Goal: Task Accomplishment & Management: Use online tool/utility

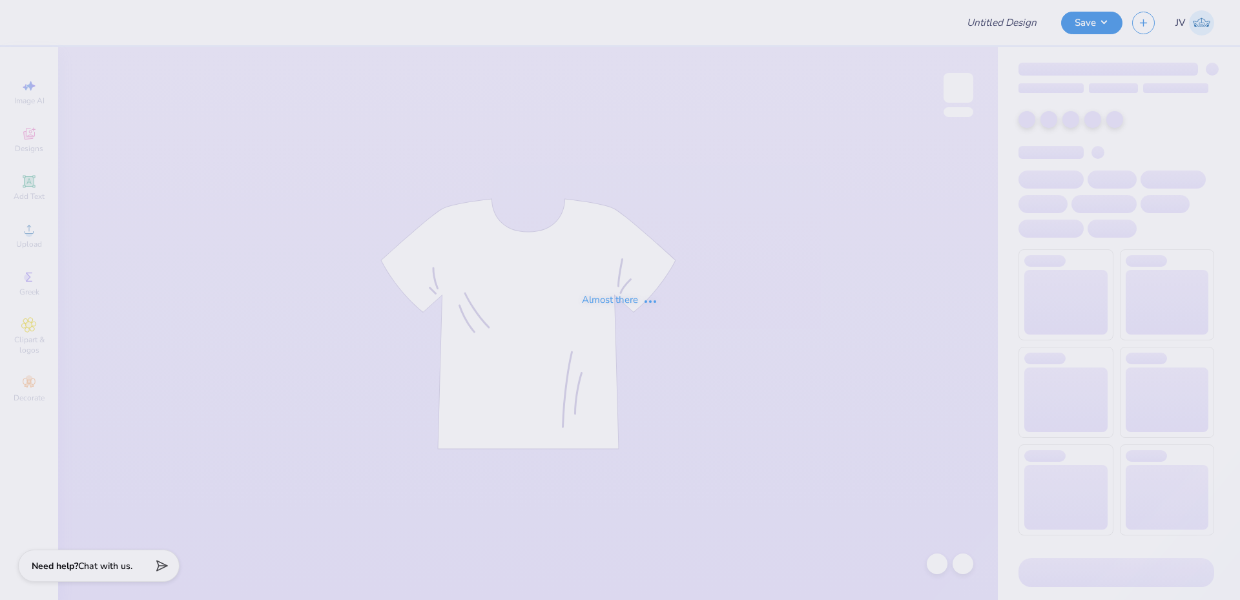
type input "[GEOGRAPHIC_DATA] : [PERSON_NAME]"
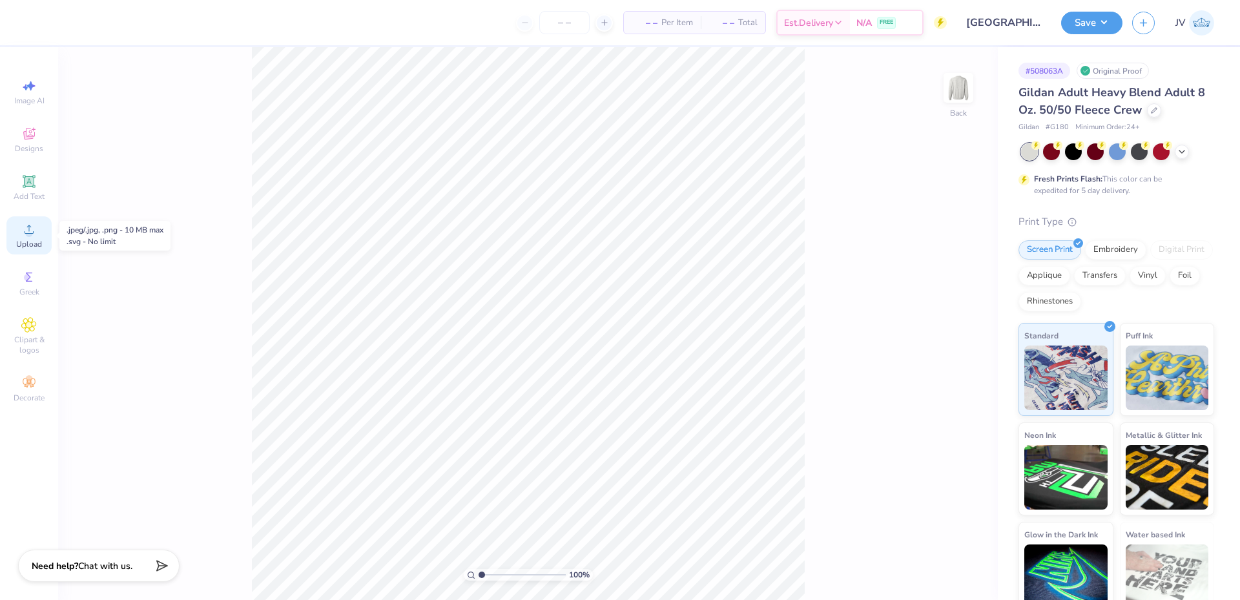
click at [17, 242] on span "Upload" at bounding box center [29, 244] width 26 height 10
click at [943, 283] on input "7.10" at bounding box center [950, 285] width 46 height 18
click at [937, 266] on input "11.59" at bounding box center [950, 264] width 46 height 18
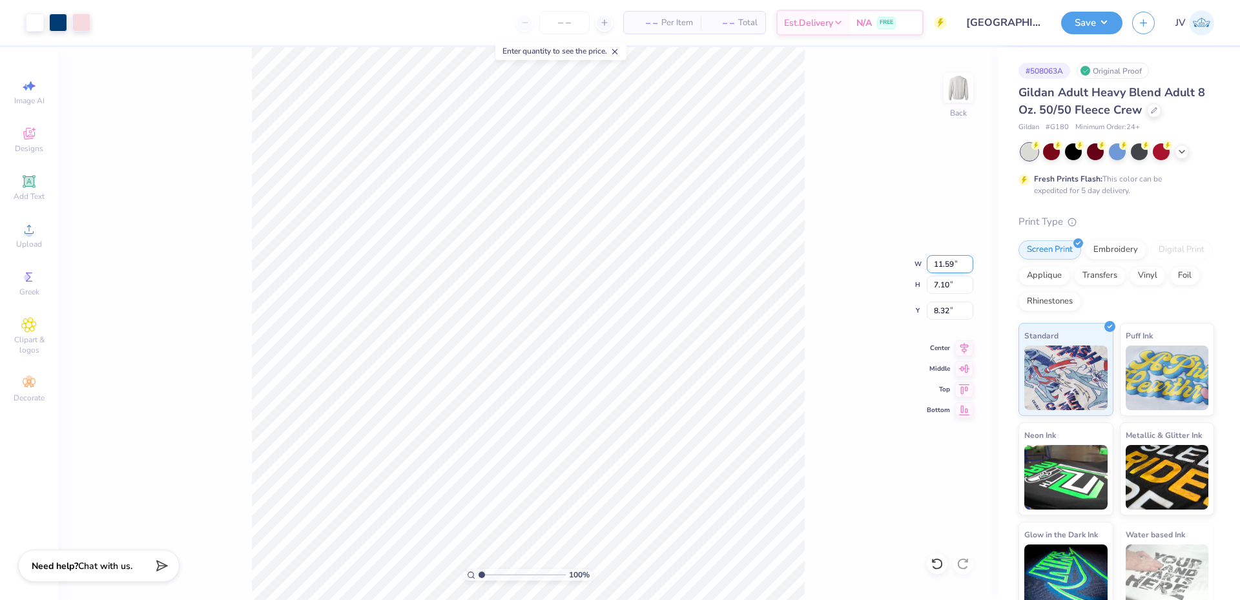
click at [937, 266] on input "11.59" at bounding box center [950, 264] width 46 height 18
type input "10.00"
type input "6.13"
click at [945, 309] on input "8.81" at bounding box center [950, 311] width 46 height 18
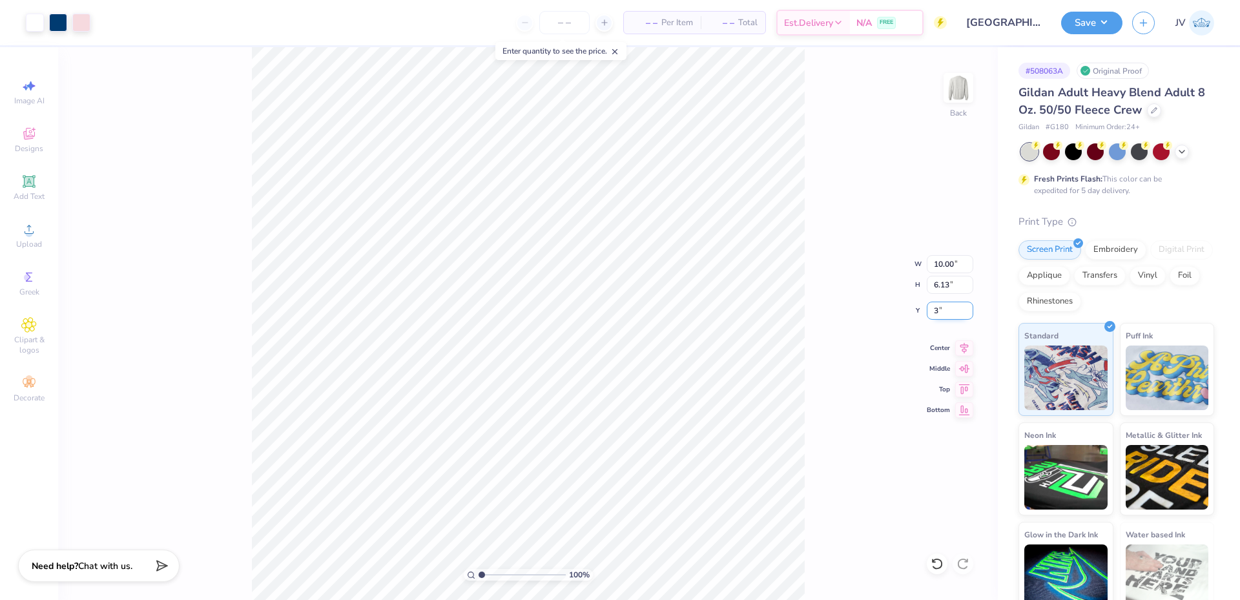
type input "3.00"
click at [930, 267] on input "10.00" at bounding box center [950, 264] width 46 height 18
click at [935, 266] on input "10.00" at bounding box center [950, 264] width 46 height 18
type input "9.00"
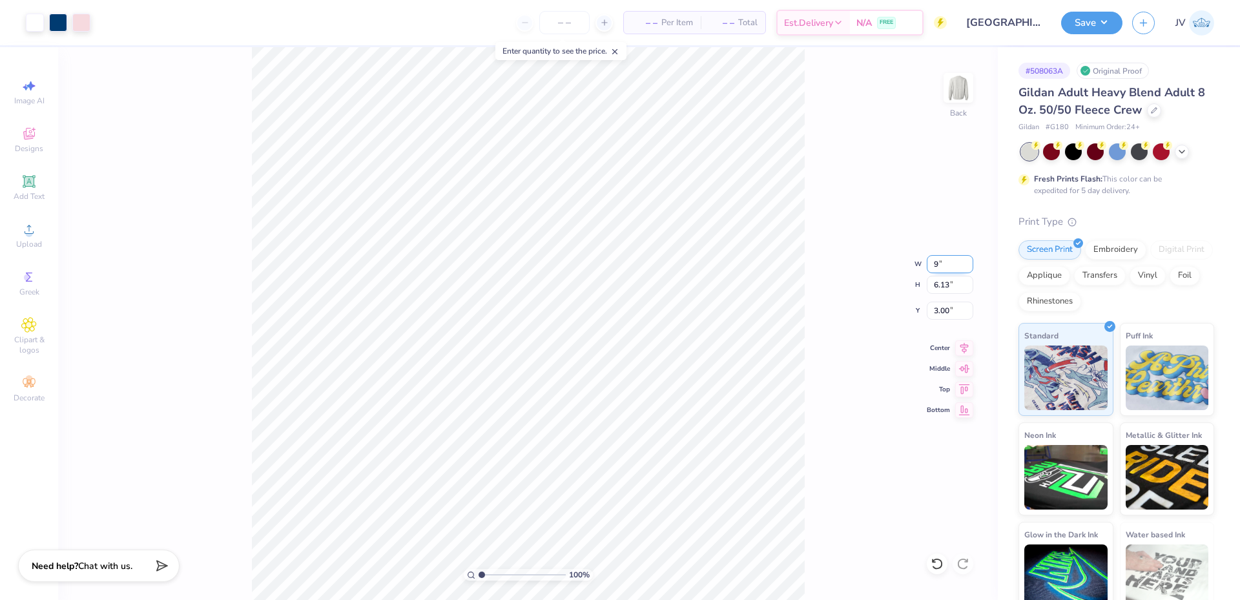
type input "5.52"
click at [936, 313] on input "3.31" at bounding box center [950, 311] width 46 height 18
type input "3.00"
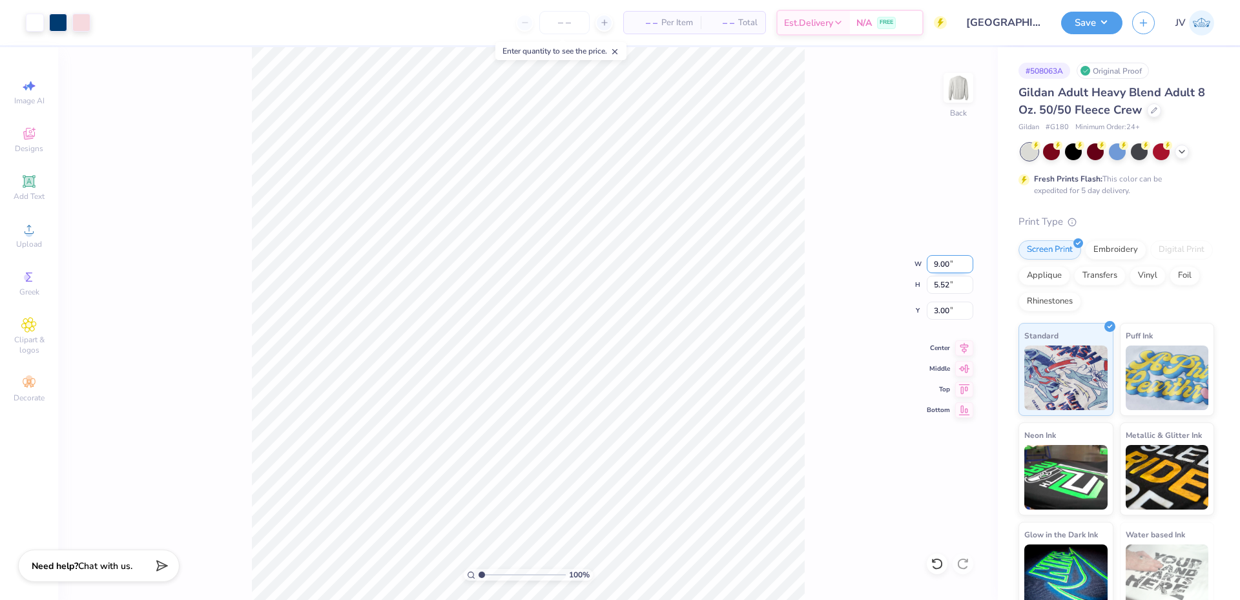
click at [938, 268] on input "9.00" at bounding box center [950, 264] width 46 height 18
type input "10.00"
type input "6.13"
click at [938, 313] on input "2.69" at bounding box center [950, 311] width 46 height 18
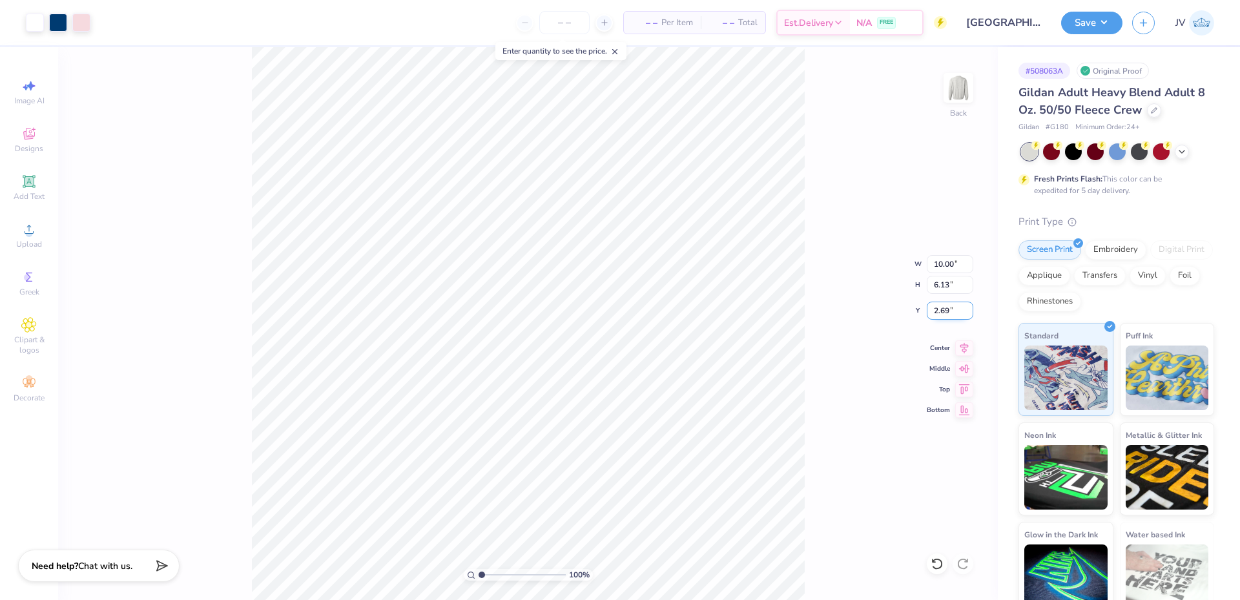
click at [938, 313] on input "2.69" at bounding box center [950, 311] width 46 height 18
type input "3.00"
click at [1085, 19] on button "Save" at bounding box center [1091, 21] width 61 height 23
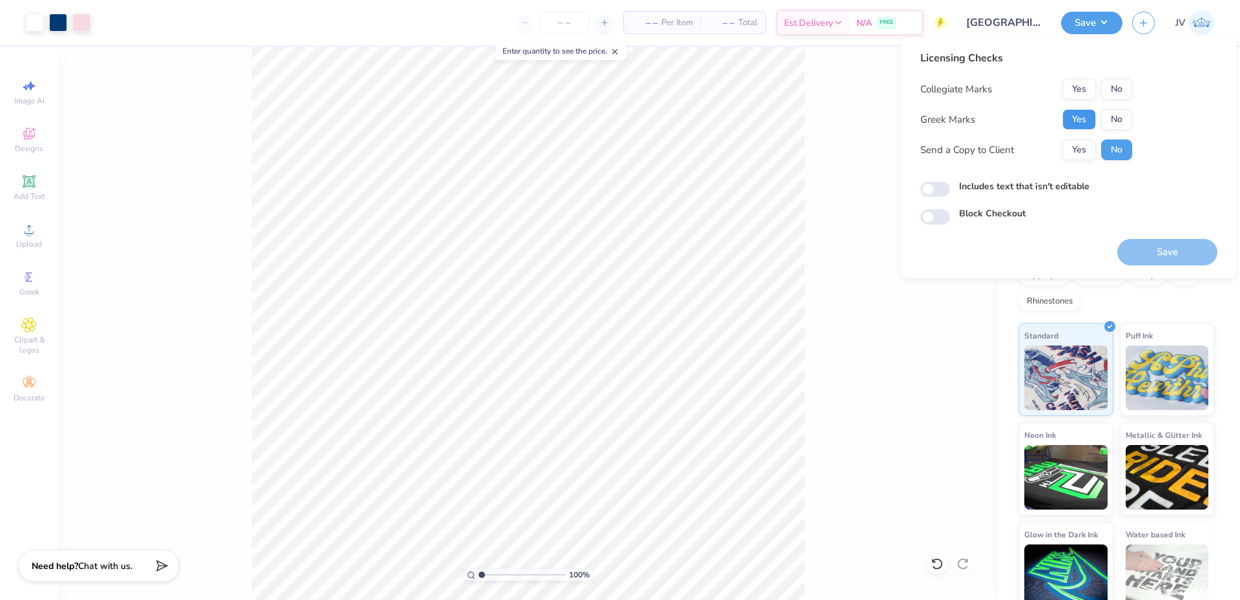
click at [1075, 122] on button "Yes" at bounding box center [1079, 119] width 34 height 21
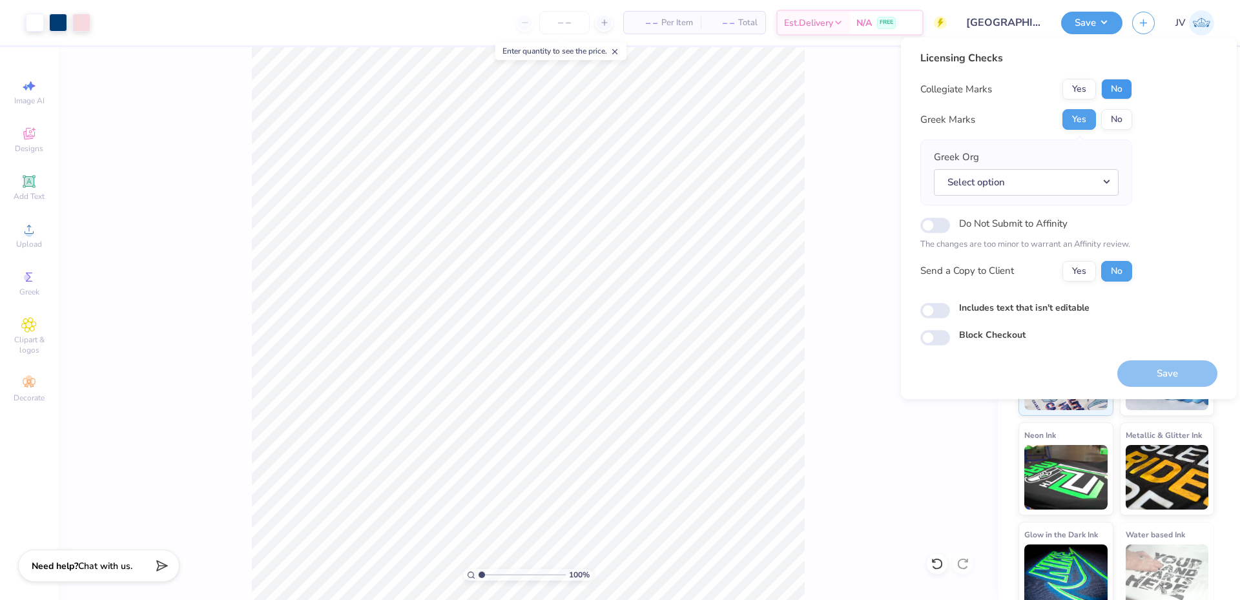
click at [1113, 92] on button "No" at bounding box center [1116, 89] width 31 height 21
click at [1035, 180] on button "Select option" at bounding box center [1026, 182] width 185 height 26
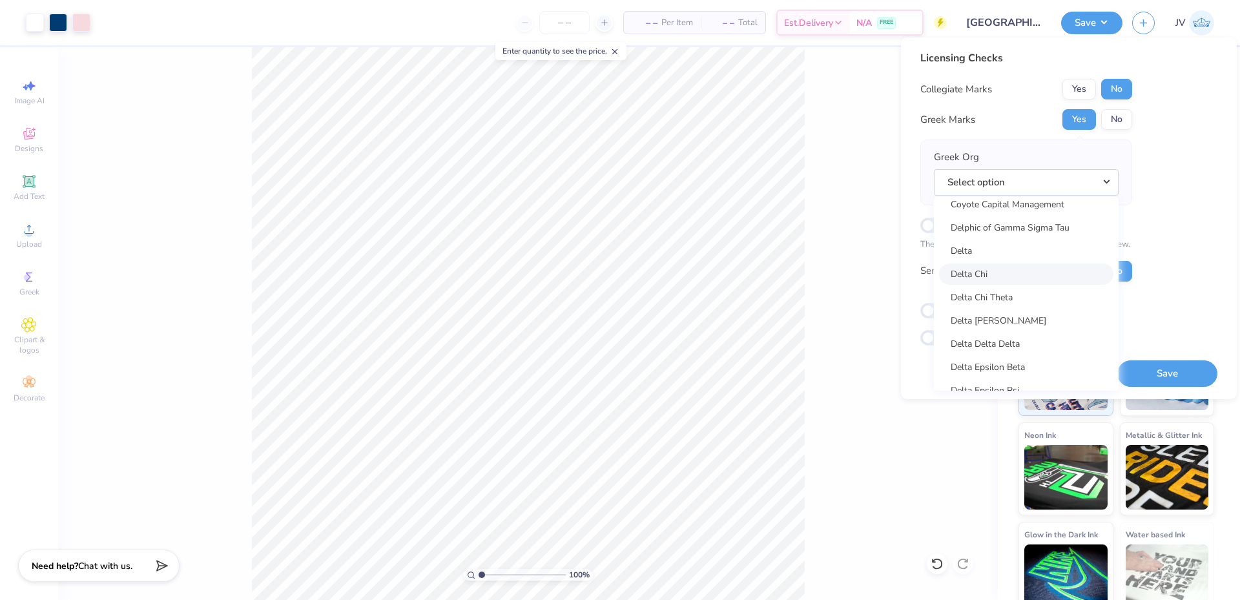
scroll to position [3013, 0]
click at [1052, 200] on link "Delta Gamma" at bounding box center [1026, 197] width 174 height 21
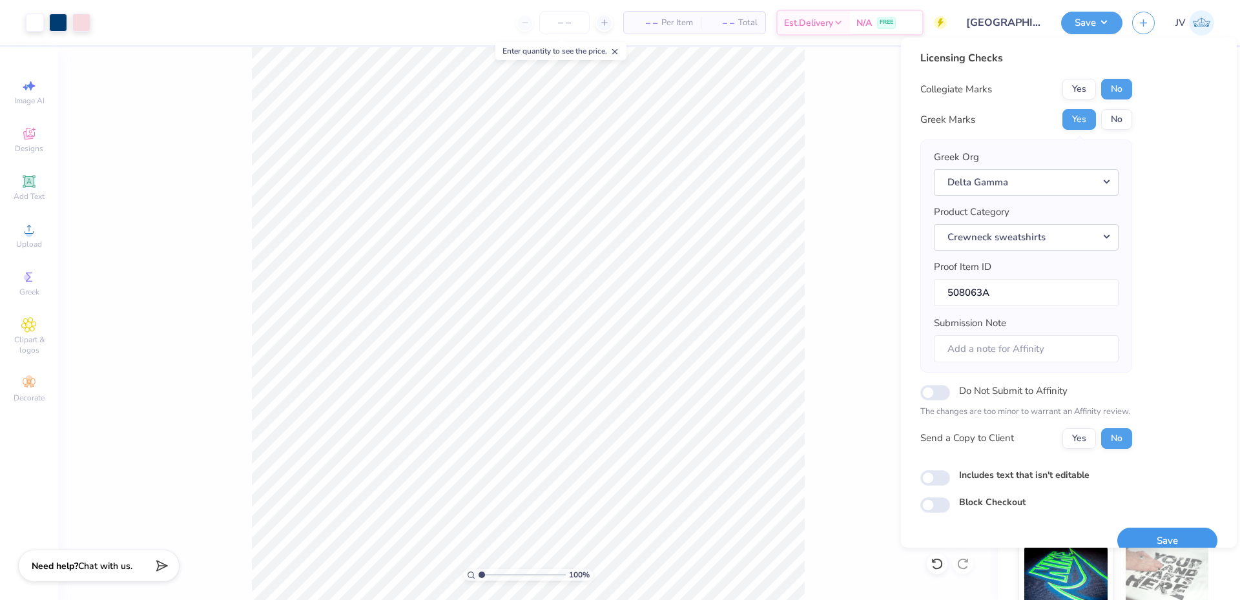
click at [1136, 538] on button "Save" at bounding box center [1167, 541] width 100 height 26
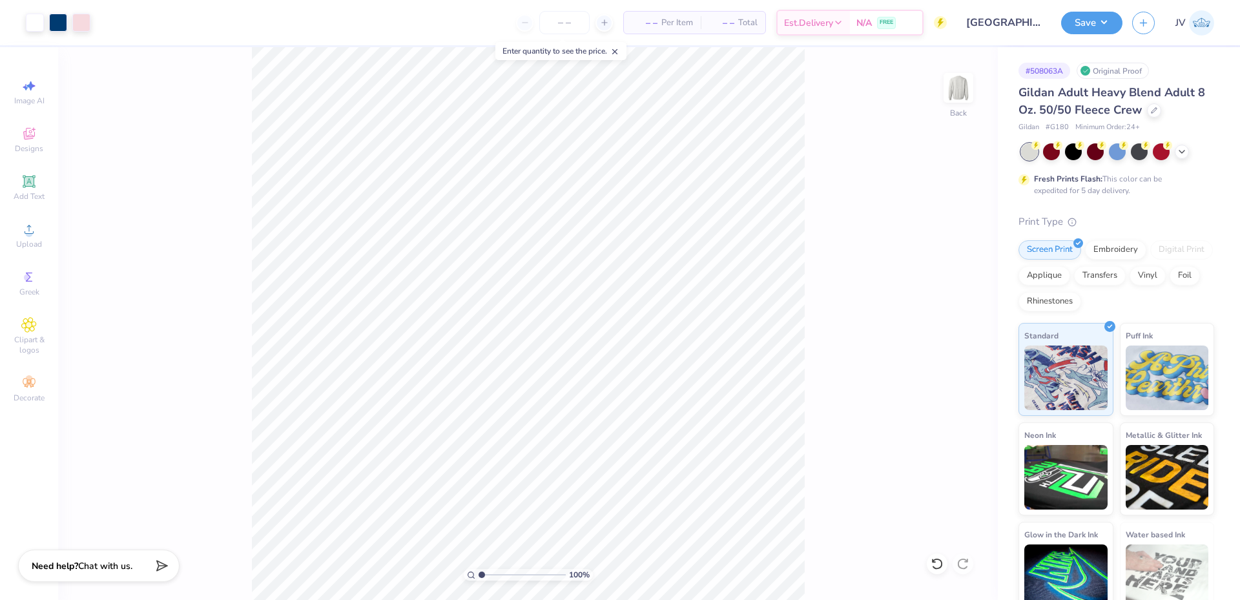
click at [233, 402] on div "100 % Back" at bounding box center [527, 323] width 939 height 553
click at [1094, 23] on button "Save" at bounding box center [1091, 21] width 61 height 23
